Goal: Task Accomplishment & Management: Complete application form

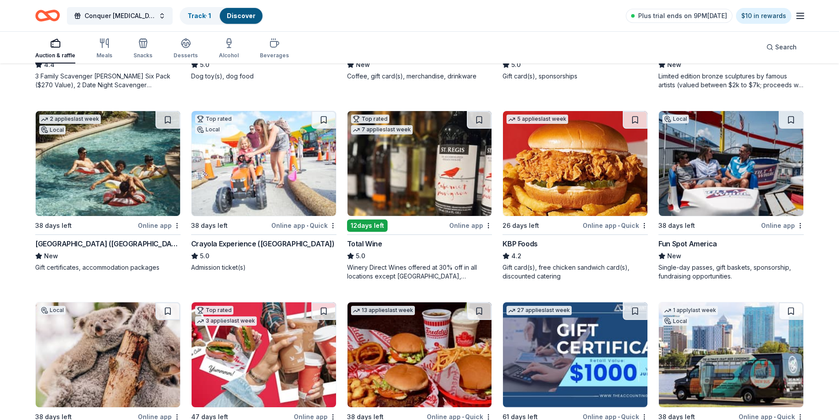
scroll to position [661, 0]
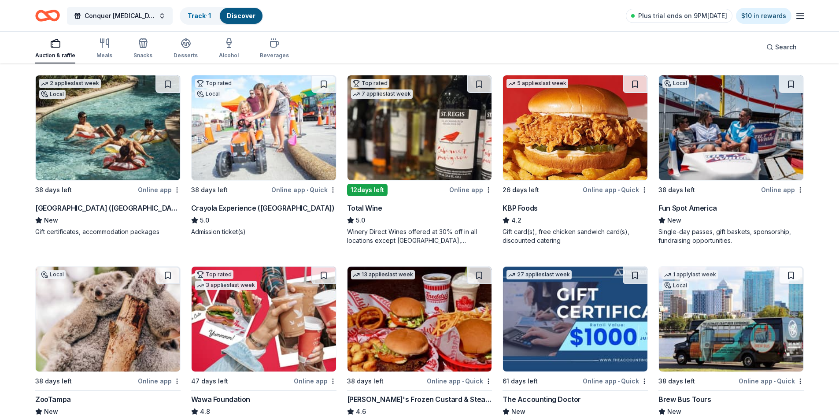
click at [698, 208] on div "Fun Spot America" at bounding box center [687, 208] width 59 height 11
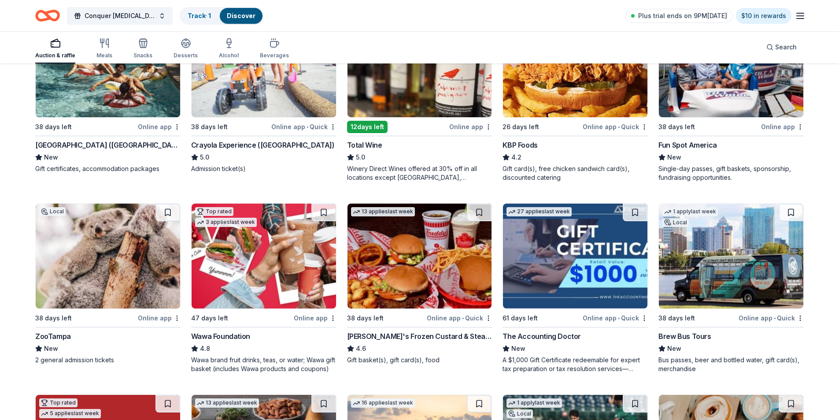
scroll to position [749, 0]
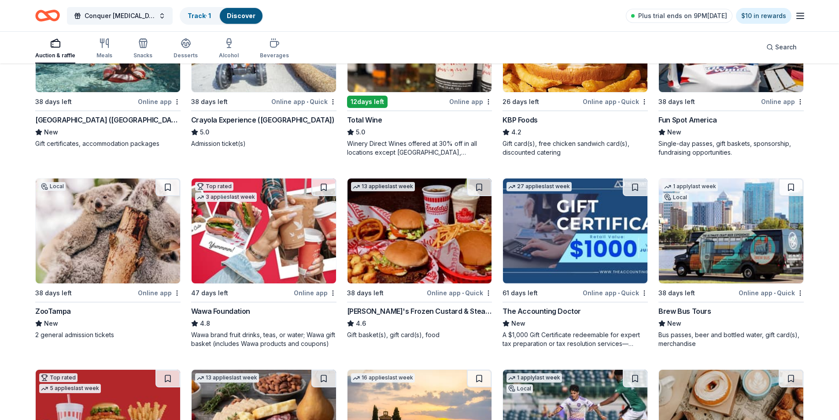
click at [245, 248] on img at bounding box center [264, 230] width 144 height 105
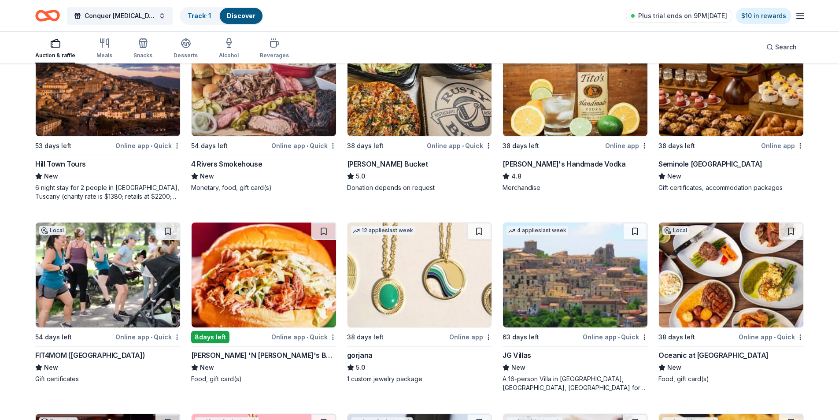
scroll to position [1453, 0]
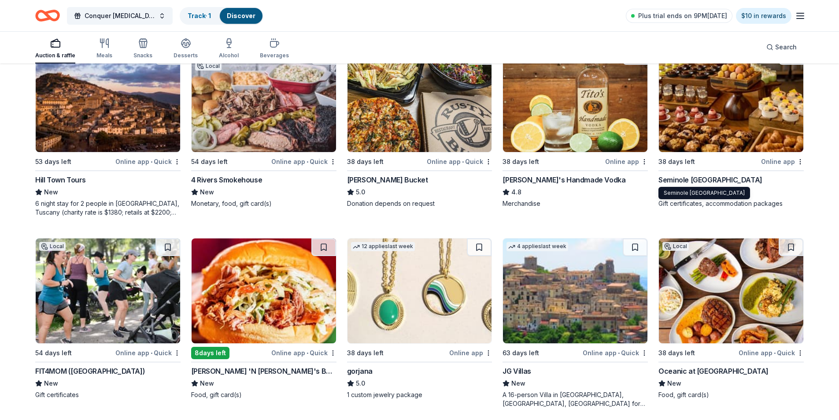
click at [714, 183] on div "Seminole Hard Rock Hotel & Casino Hollywood" at bounding box center [710, 179] width 104 height 11
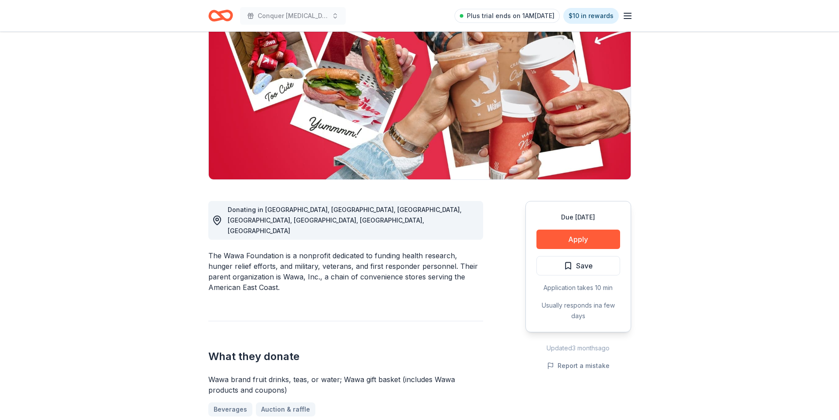
scroll to position [132, 0]
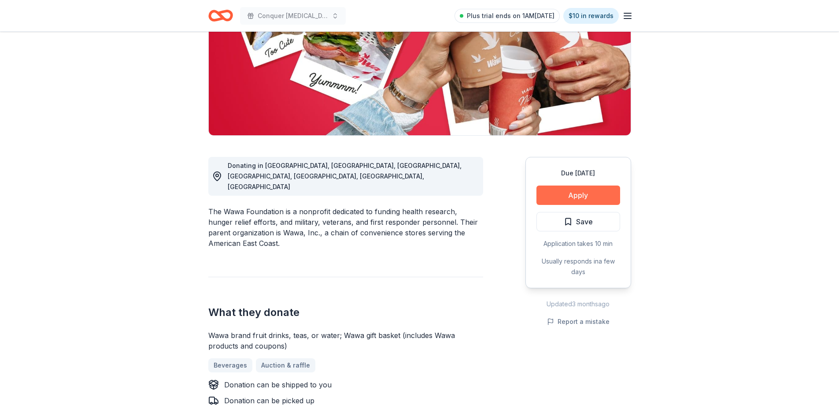
click at [569, 193] on button "Apply" at bounding box center [578, 194] width 84 height 19
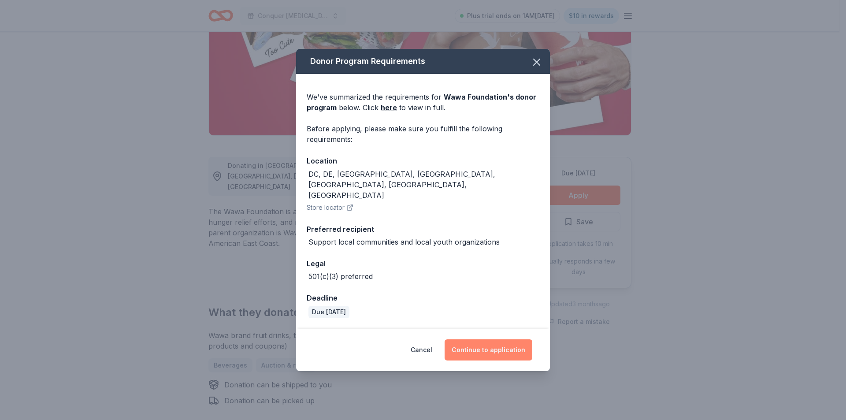
click at [485, 341] on button "Continue to application" at bounding box center [488, 349] width 88 height 21
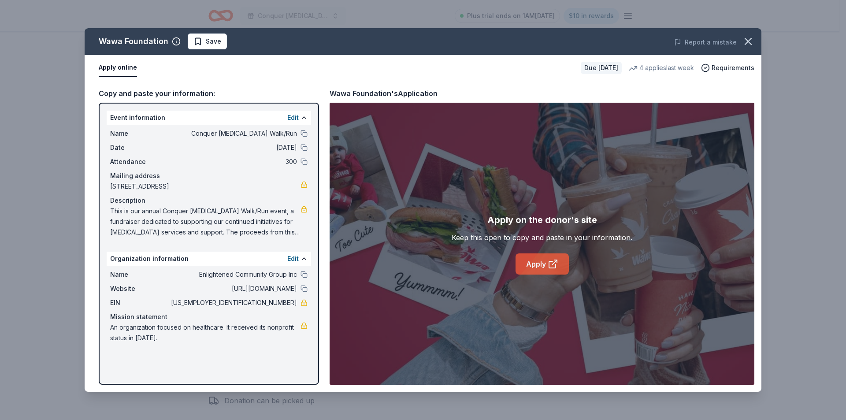
click at [546, 260] on link "Apply" at bounding box center [541, 263] width 53 height 21
click at [748, 45] on icon "button" at bounding box center [748, 41] width 12 height 12
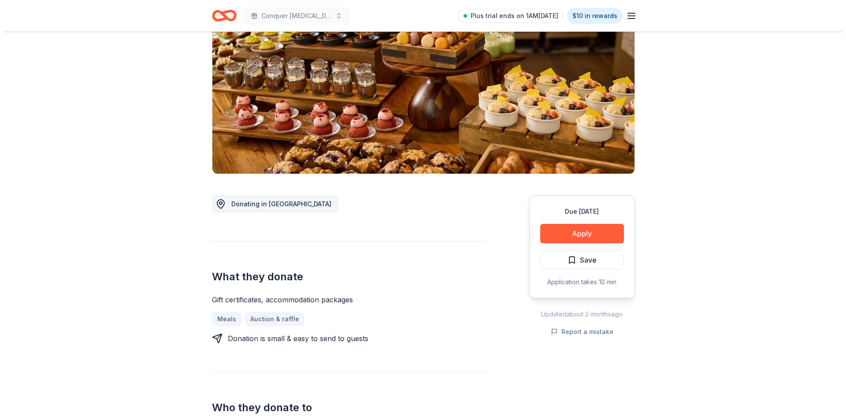
scroll to position [132, 0]
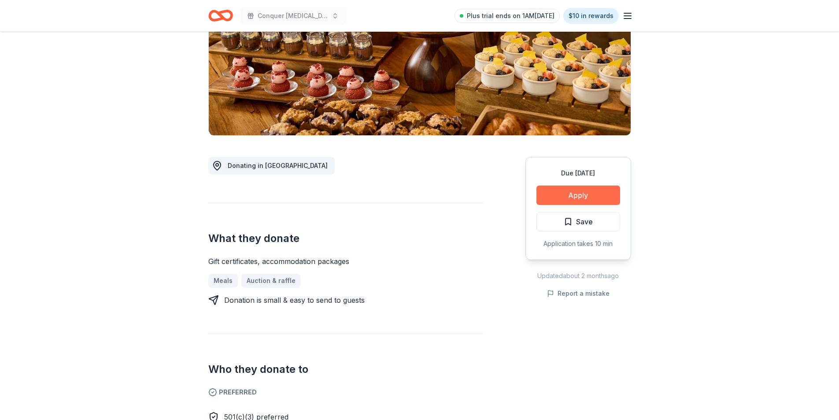
click at [580, 193] on button "Apply" at bounding box center [578, 194] width 84 height 19
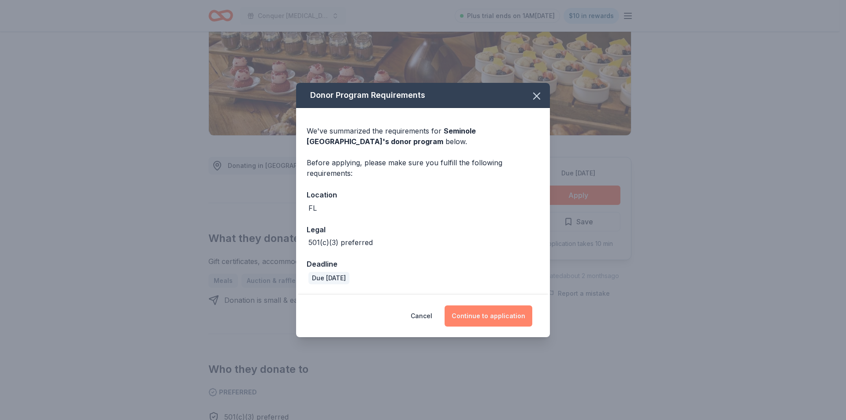
click at [484, 319] on button "Continue to application" at bounding box center [488, 315] width 88 height 21
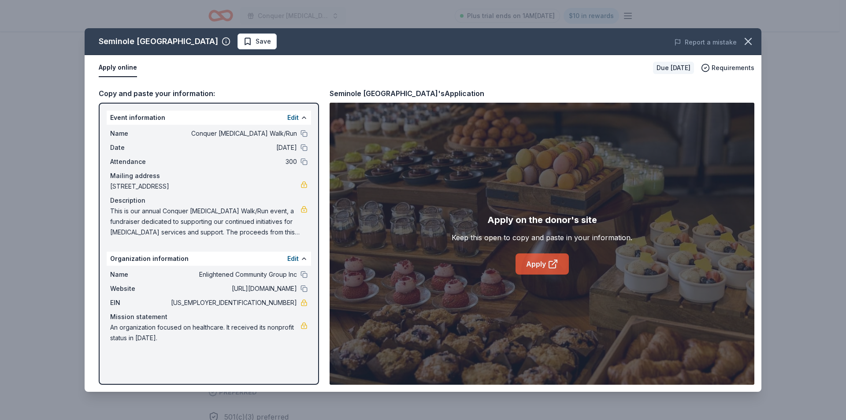
click at [538, 265] on link "Apply" at bounding box center [541, 263] width 53 height 21
